Goal: Information Seeking & Learning: Find specific fact

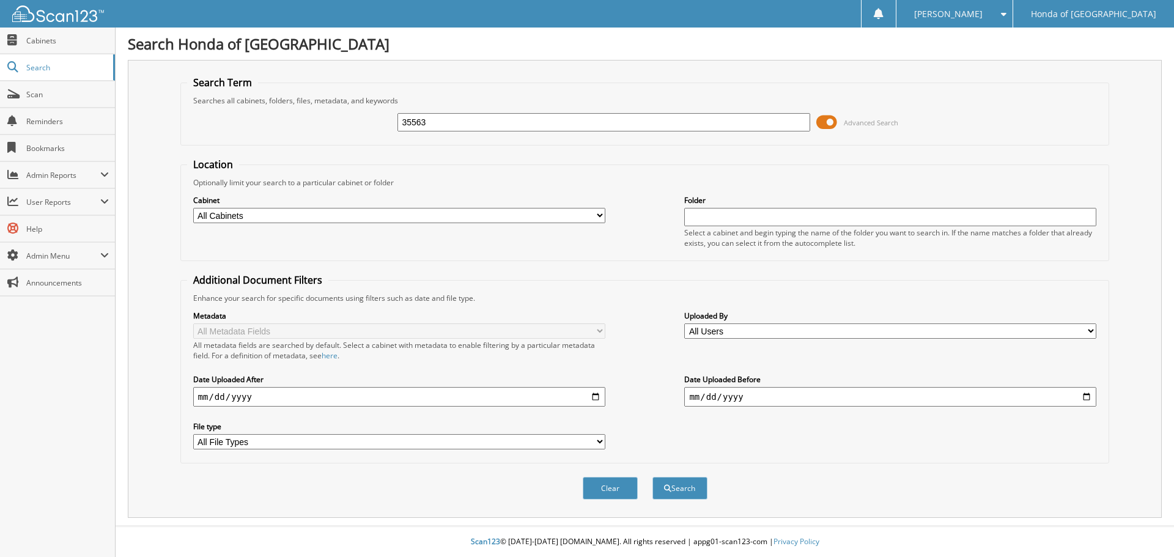
type input "35563"
click at [653, 477] on button "Search" at bounding box center [680, 488] width 55 height 23
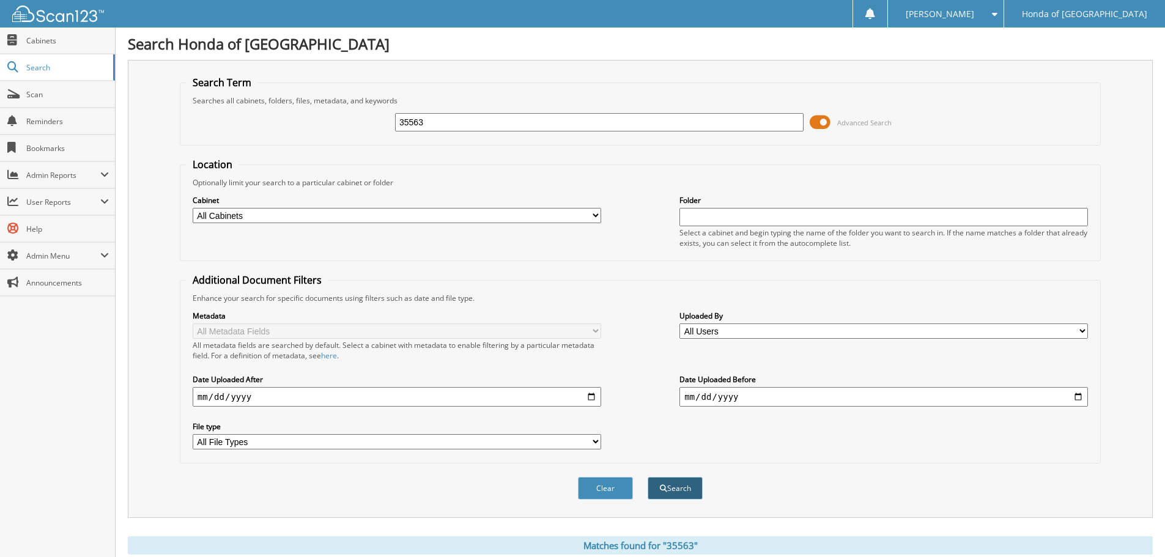
click at [677, 492] on button "Search" at bounding box center [675, 488] width 55 height 23
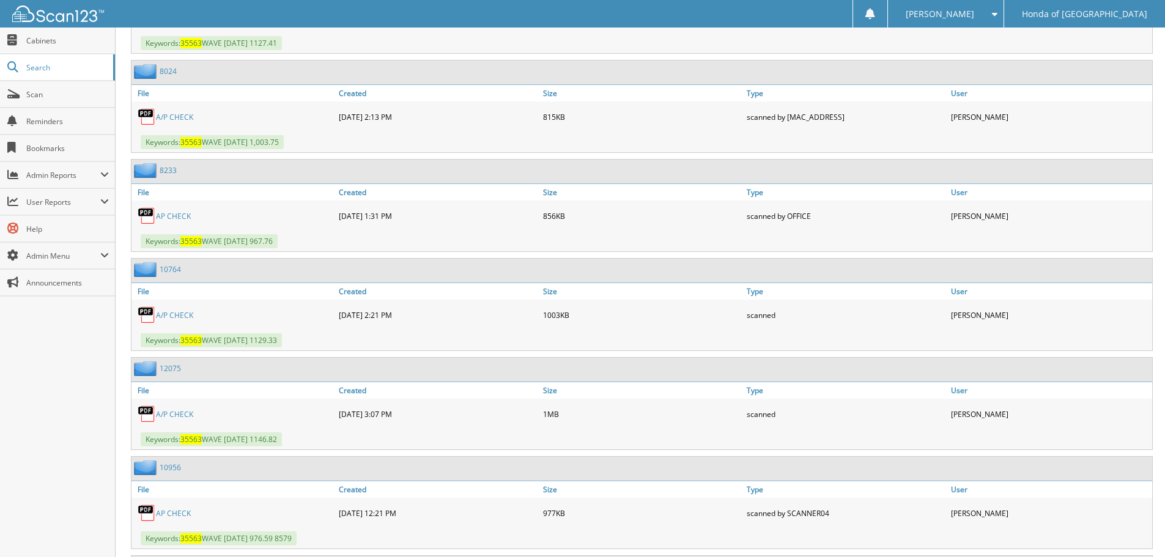
scroll to position [1712, 0]
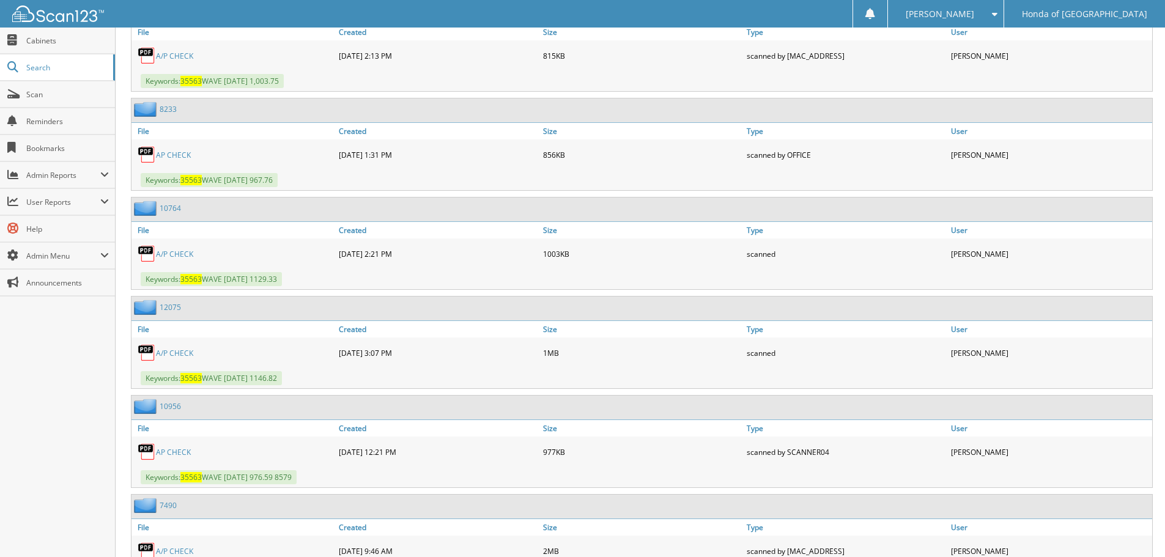
click at [178, 352] on link "A/P CHECK" at bounding box center [174, 353] width 37 height 10
click at [177, 255] on link "A/P CHECK" at bounding box center [174, 254] width 37 height 10
